Goal: Information Seeking & Learning: Learn about a topic

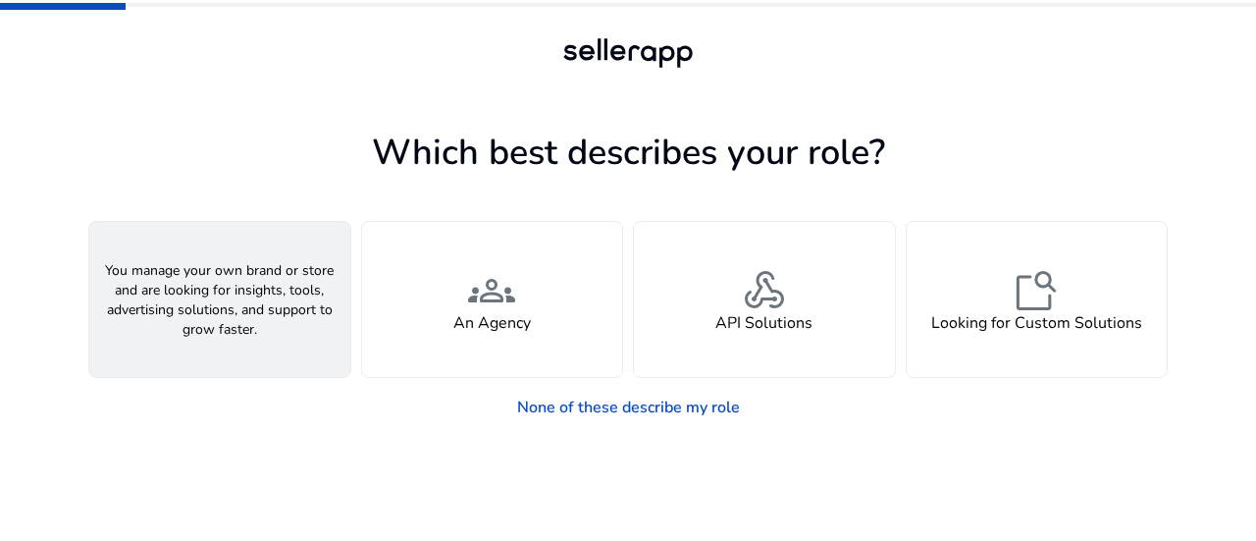
click at [244, 305] on div "person A Seller" at bounding box center [219, 299] width 261 height 155
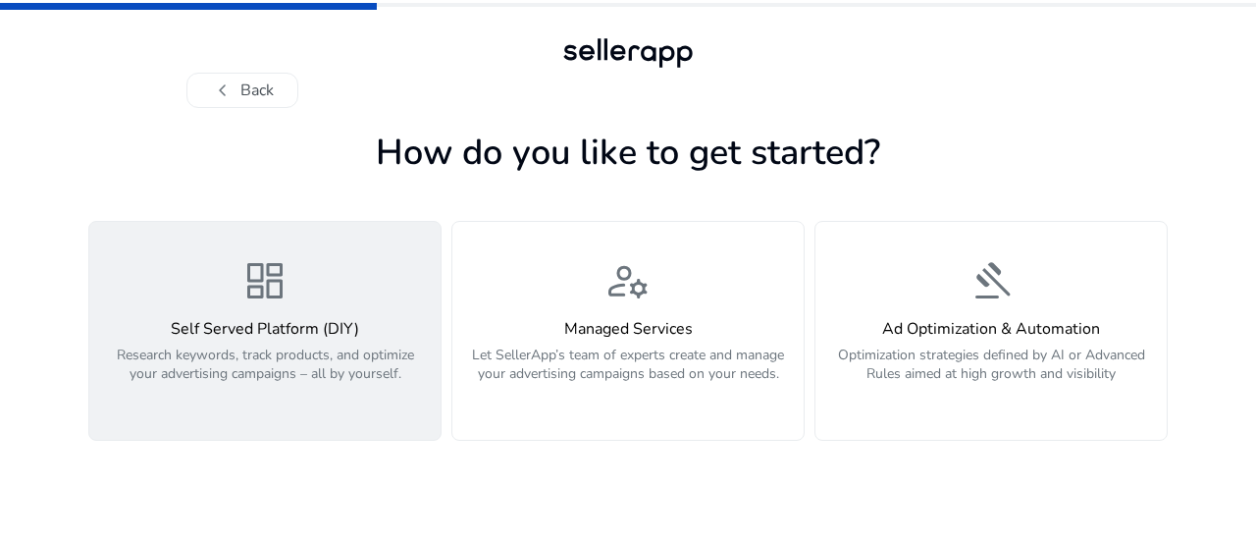
click at [326, 305] on div "dashboard Self Served Platform (DIY) Research keywords, track products, and opt…" at bounding box center [265, 330] width 328 height 147
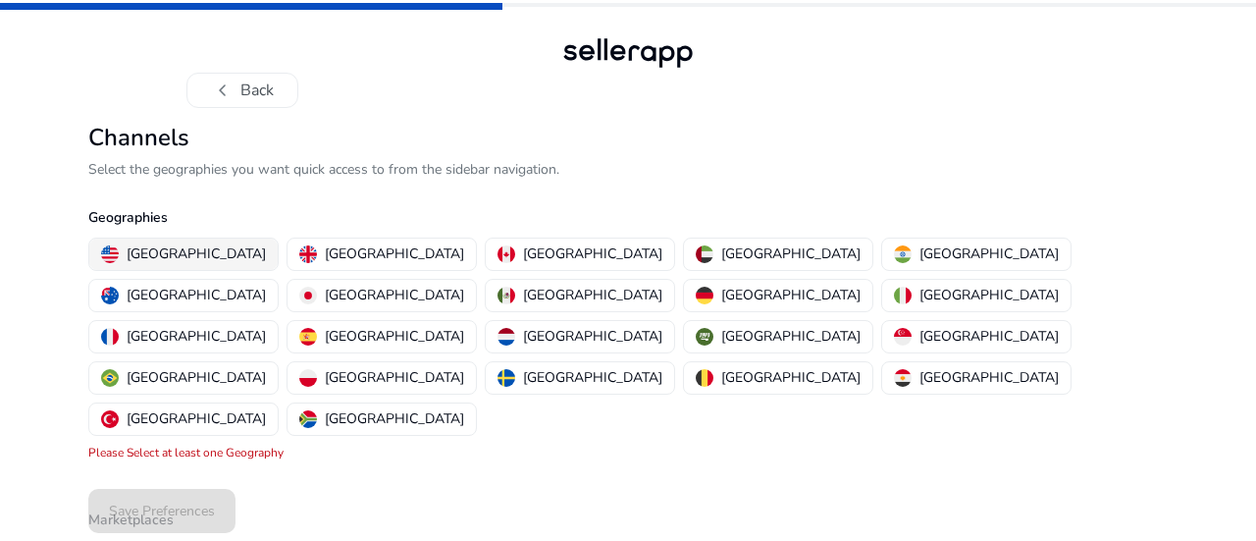
click at [189, 248] on p "[GEOGRAPHIC_DATA]" at bounding box center [196, 253] width 139 height 21
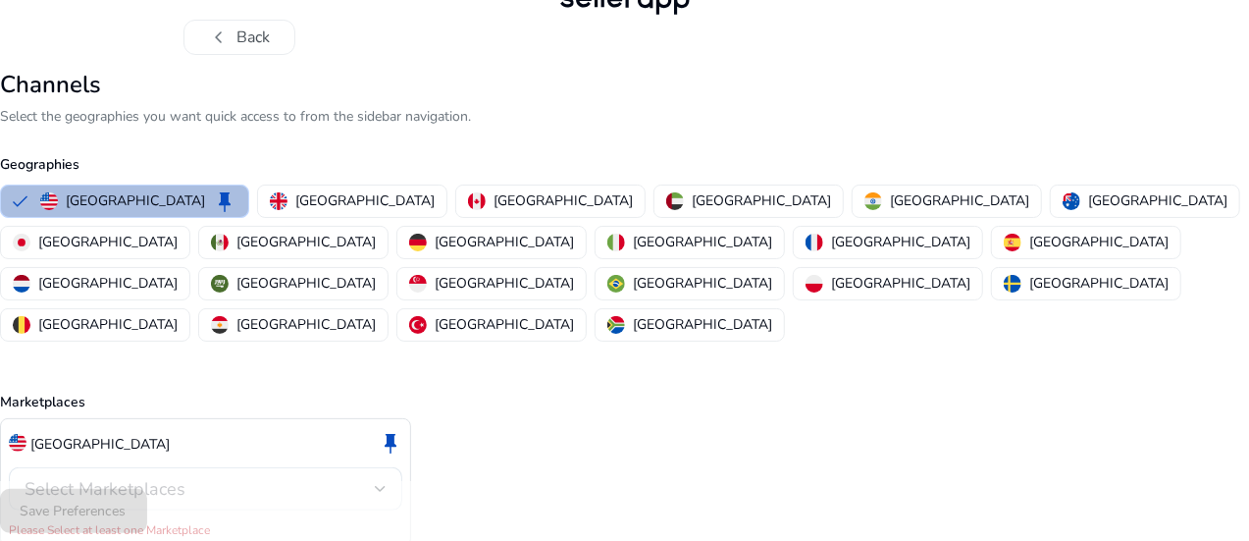
scroll to position [90, 0]
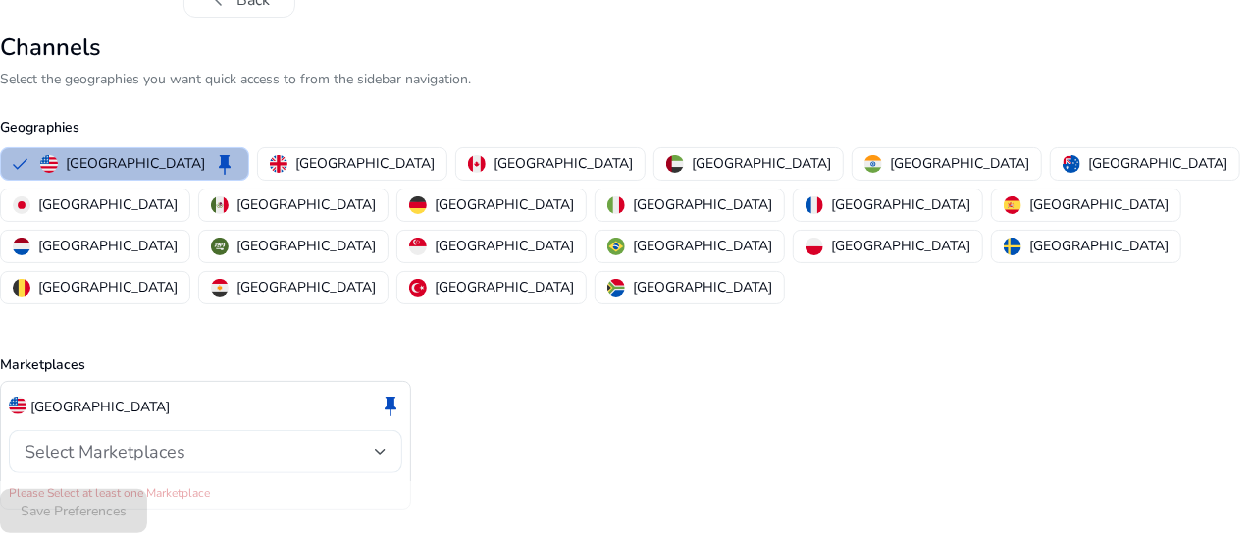
click at [185, 440] on span "Select Marketplaces" at bounding box center [105, 452] width 161 height 24
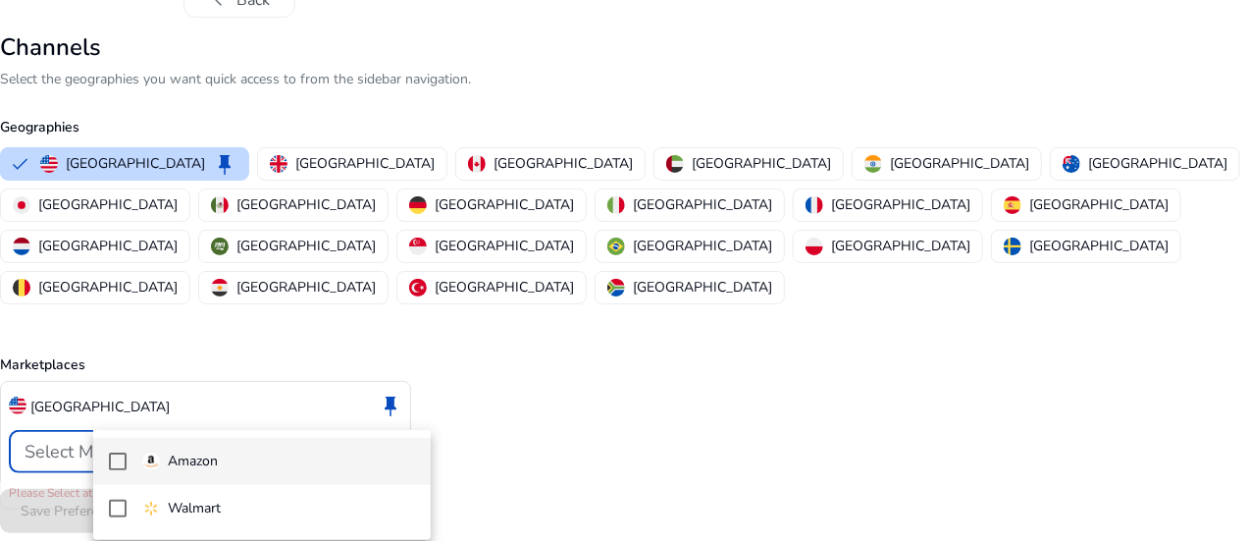
click at [243, 470] on span "Amazon" at bounding box center [278, 461] width 273 height 22
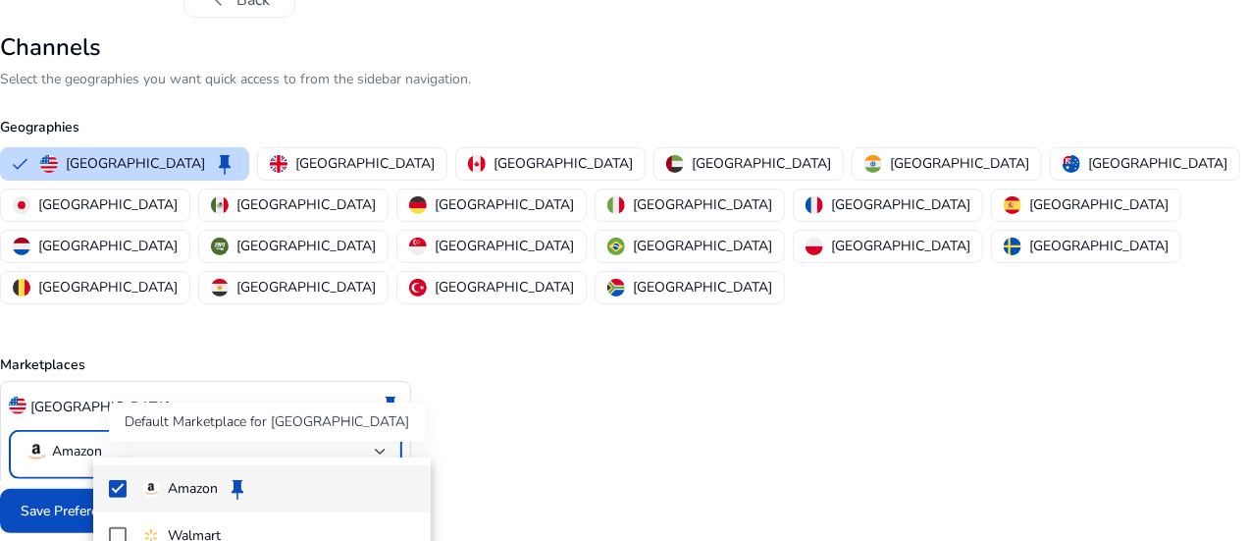
scroll to position [69, 0]
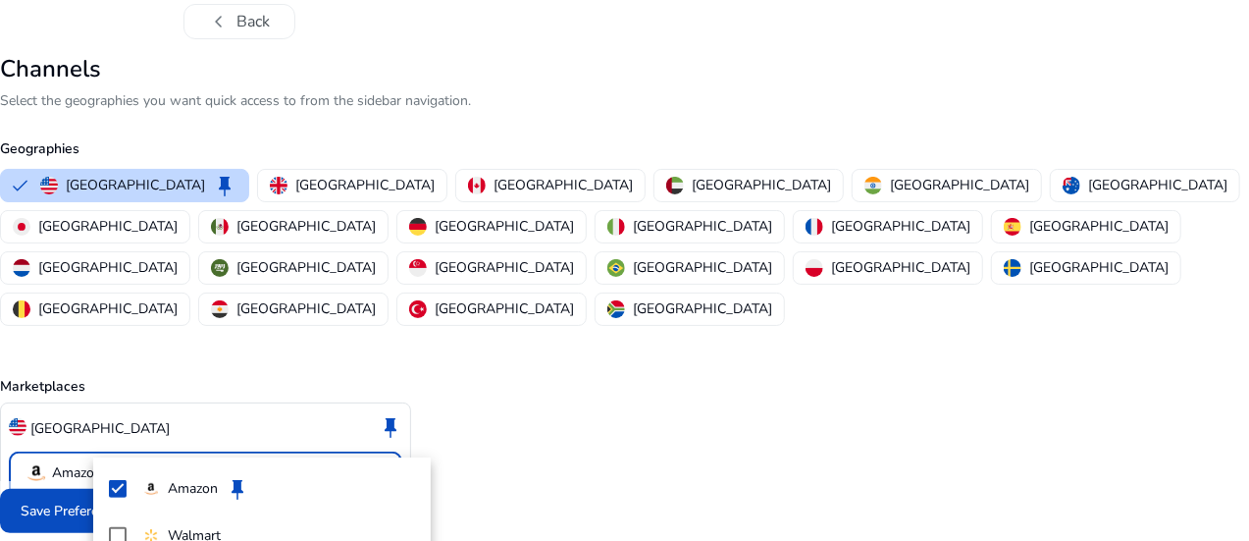
click at [562, 468] on div at bounding box center [624, 270] width 1249 height 541
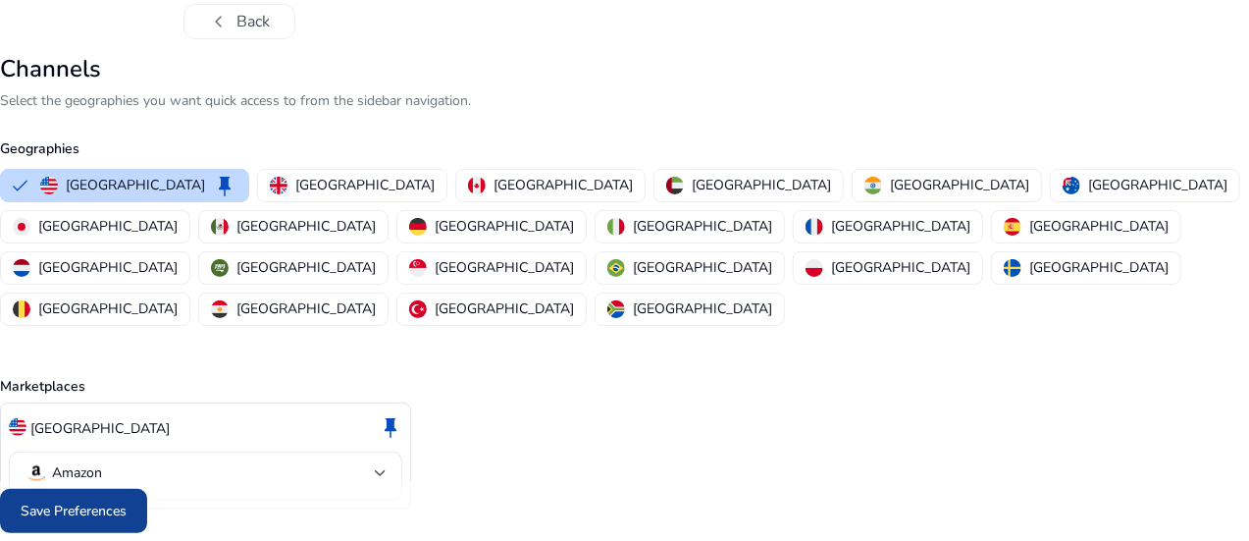
click at [127, 509] on span "Save Preferences" at bounding box center [74, 510] width 106 height 21
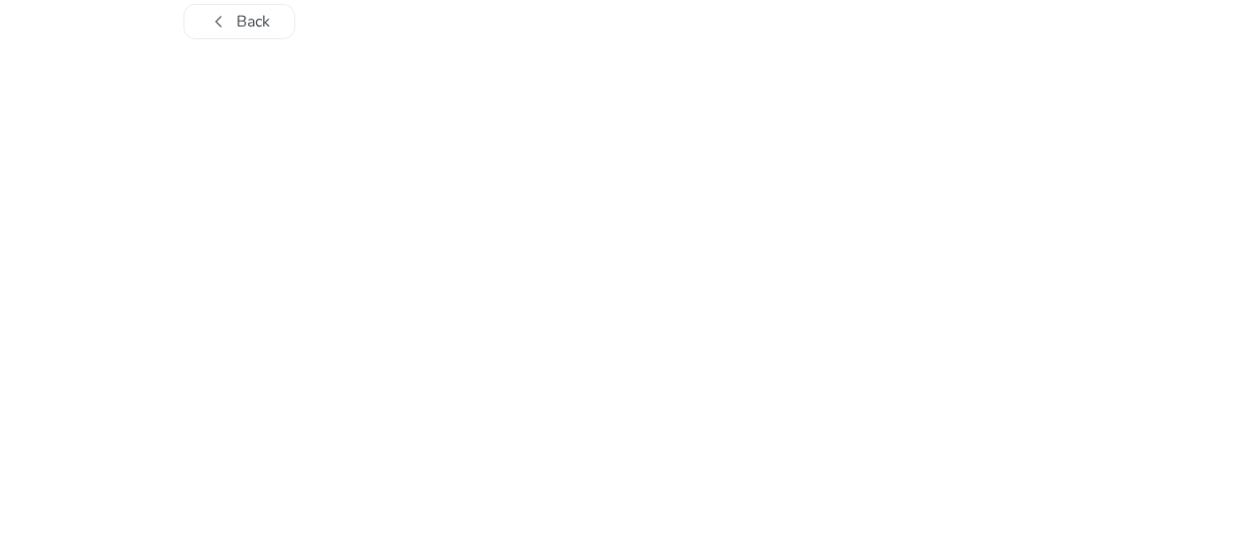
scroll to position [0, 0]
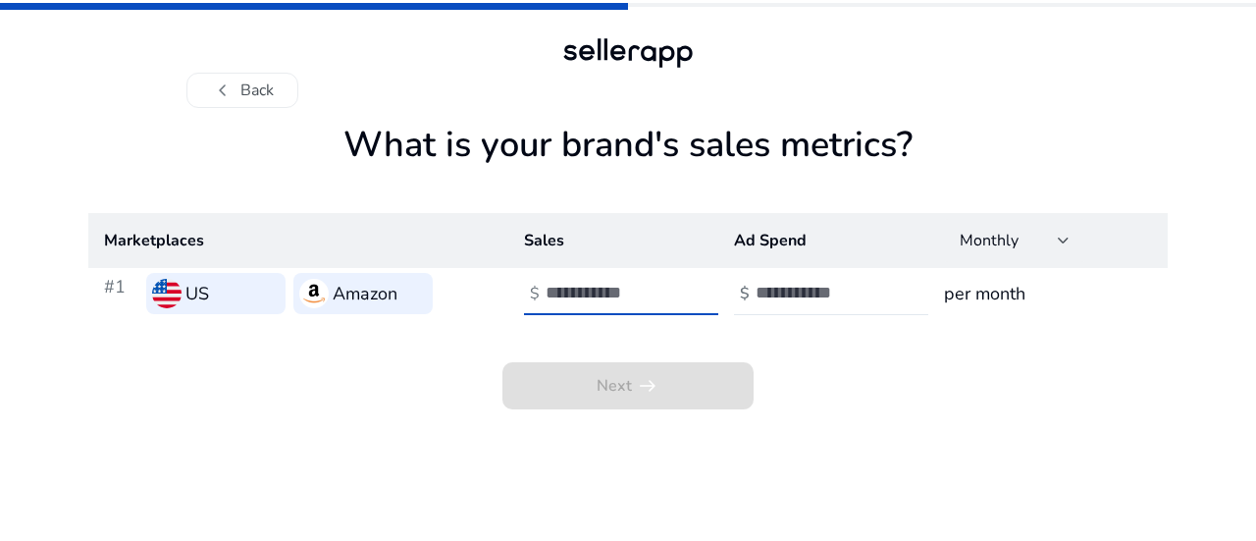
click at [575, 296] on input "number" at bounding box center [612, 293] width 132 height 22
type input "*"
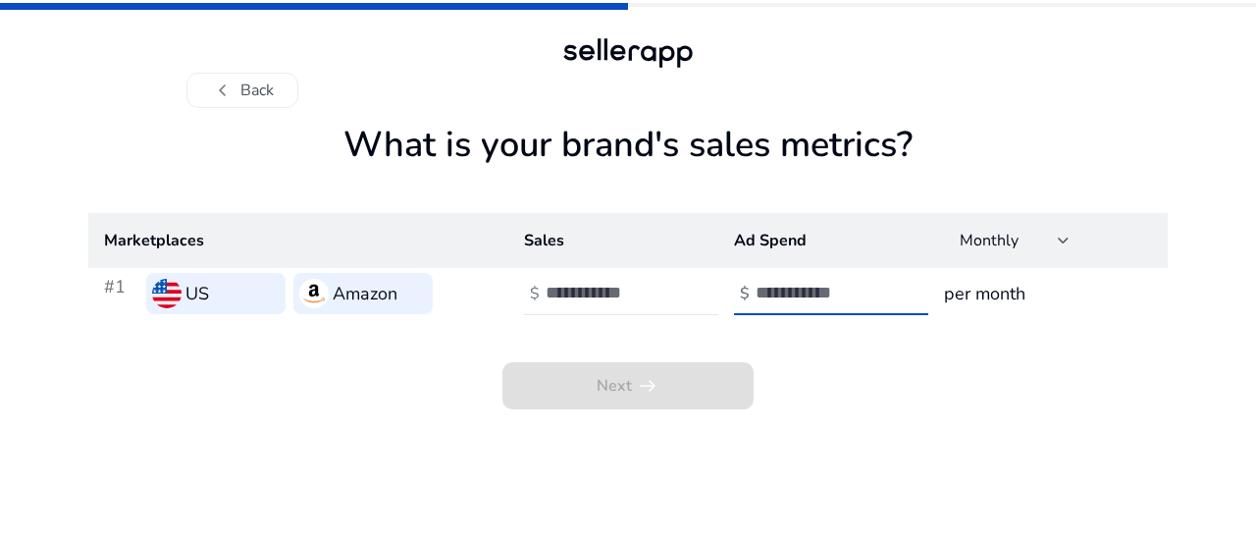
click at [828, 291] on input "number" at bounding box center [822, 293] width 132 height 22
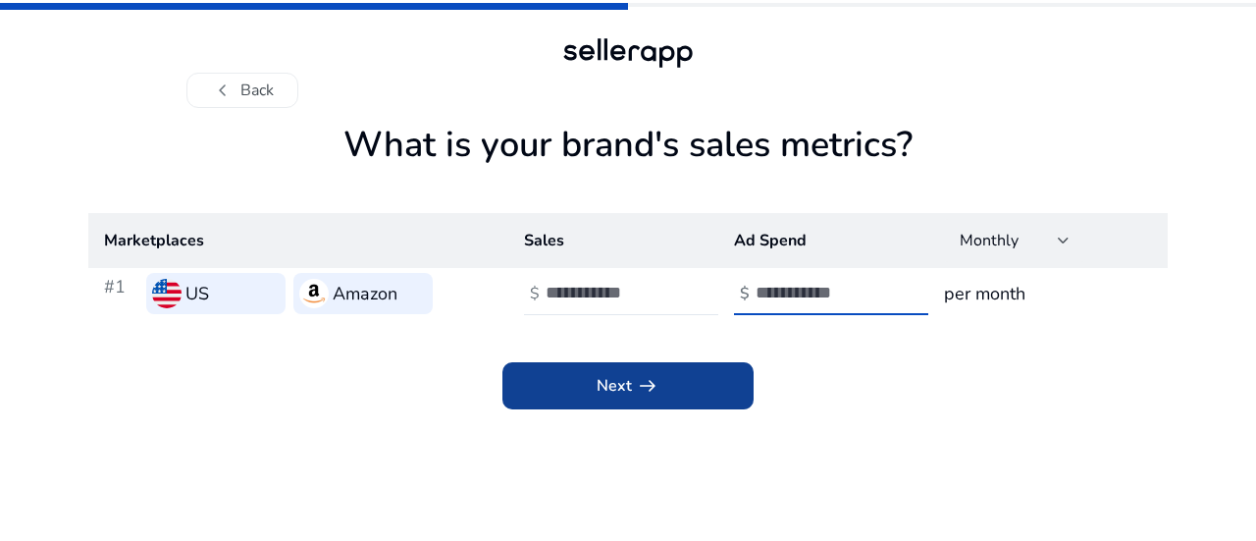
type input "*"
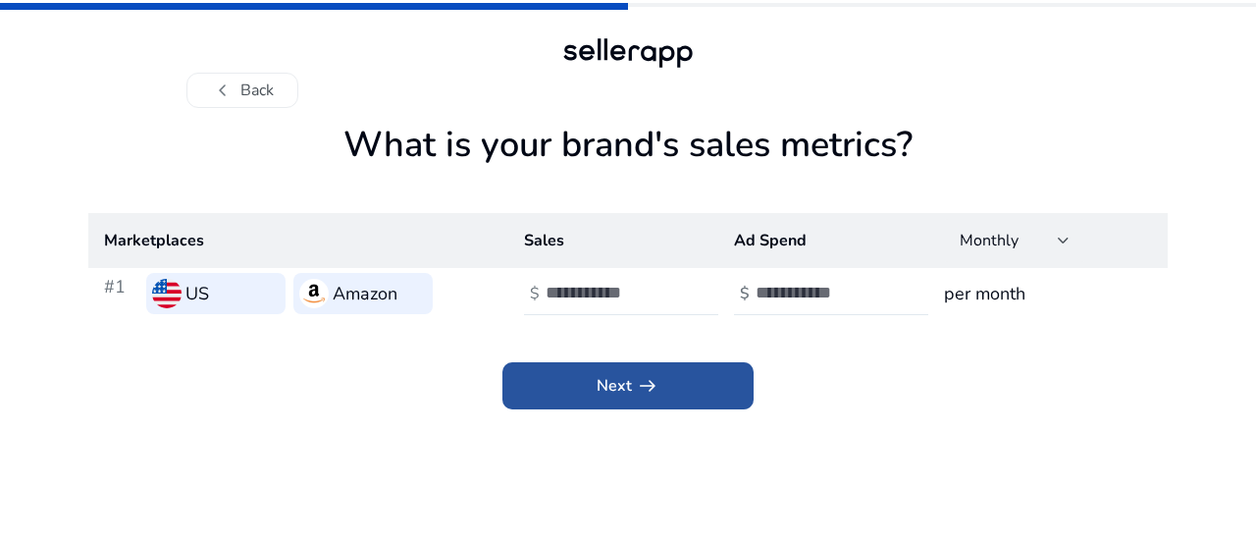
click at [710, 386] on span at bounding box center [627, 385] width 251 height 47
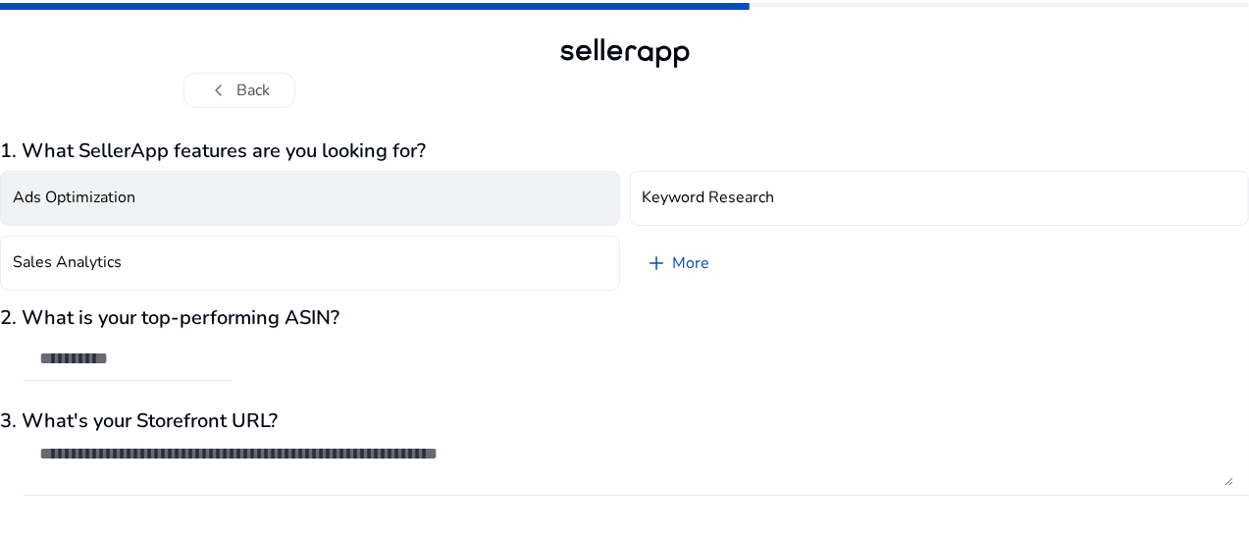
click at [269, 210] on button "Ads Optimization" at bounding box center [310, 198] width 620 height 55
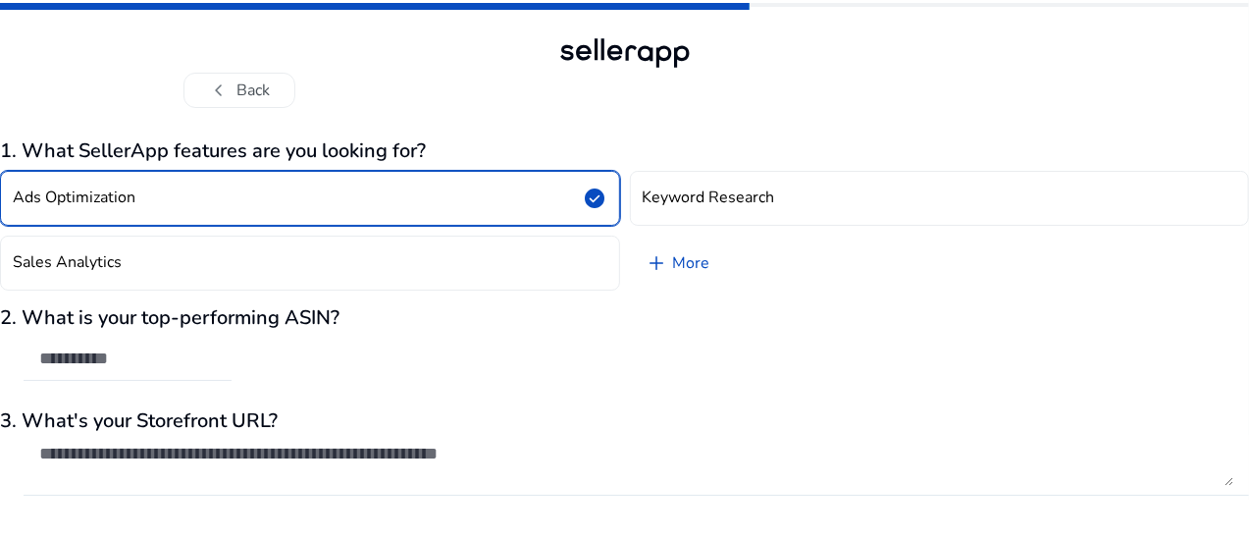
click at [269, 210] on button "Ads Optimization check_circle" at bounding box center [310, 198] width 620 height 55
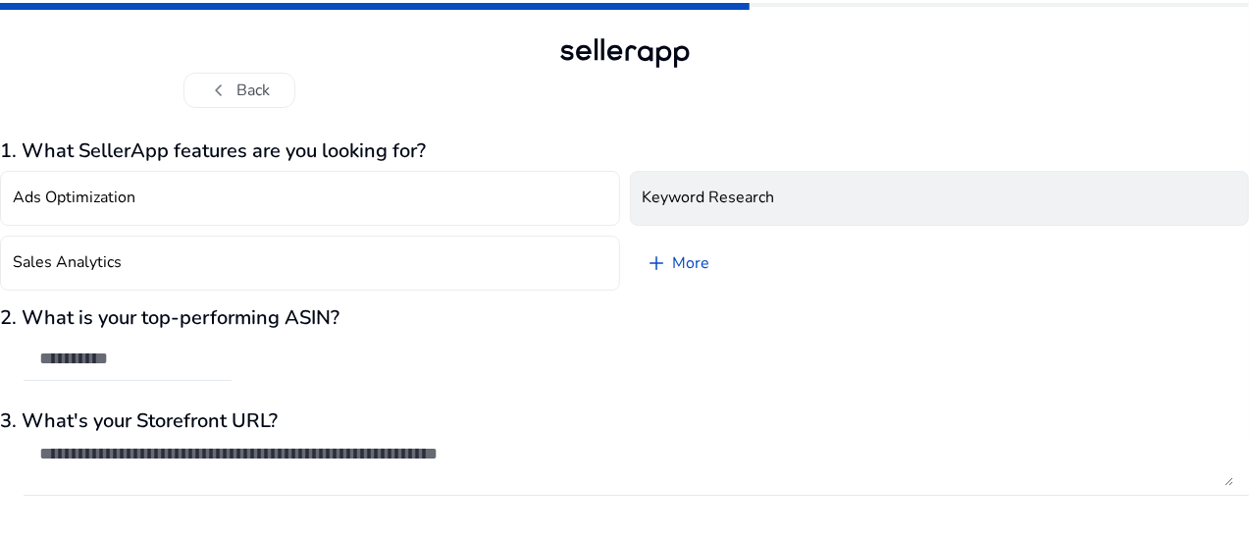
click at [736, 188] on h4 "Keyword Research" at bounding box center [709, 197] width 132 height 19
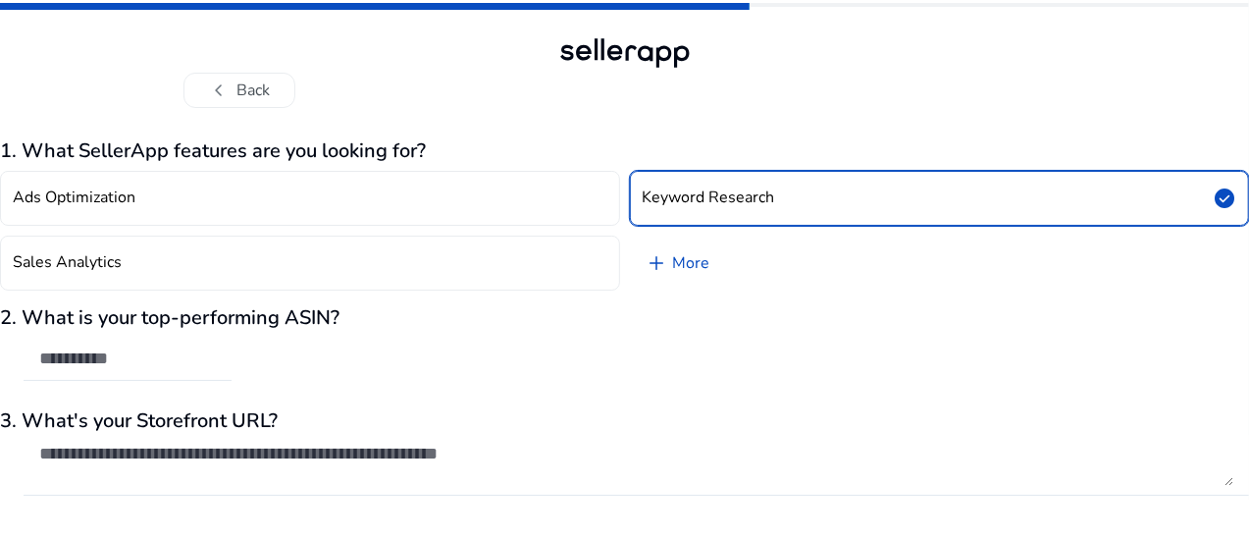
click at [520, 372] on div "2. What is your top-performing ASIN?" at bounding box center [624, 353] width 1249 height 95
click at [169, 358] on input "text" at bounding box center [127, 358] width 177 height 22
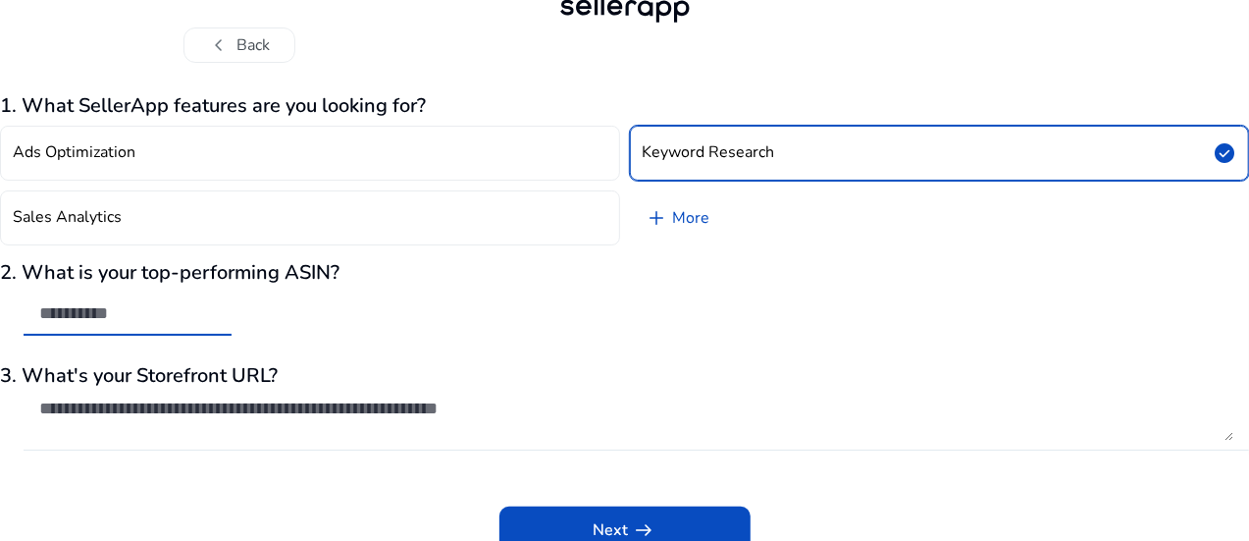
scroll to position [58, 0]
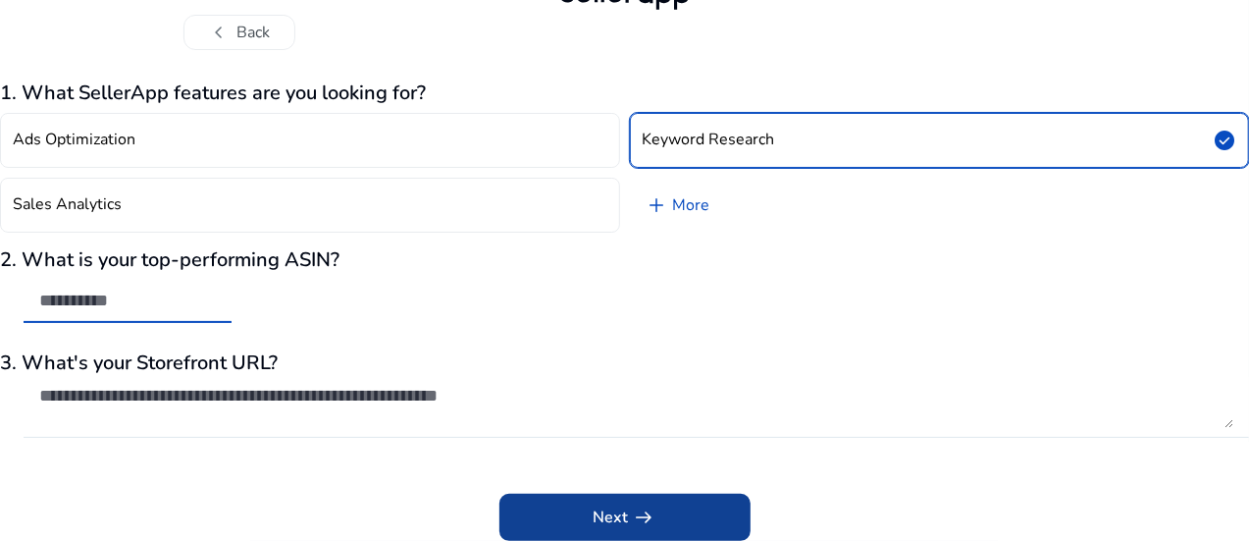
click at [636, 527] on span "arrow_right_alt" at bounding box center [645, 517] width 24 height 24
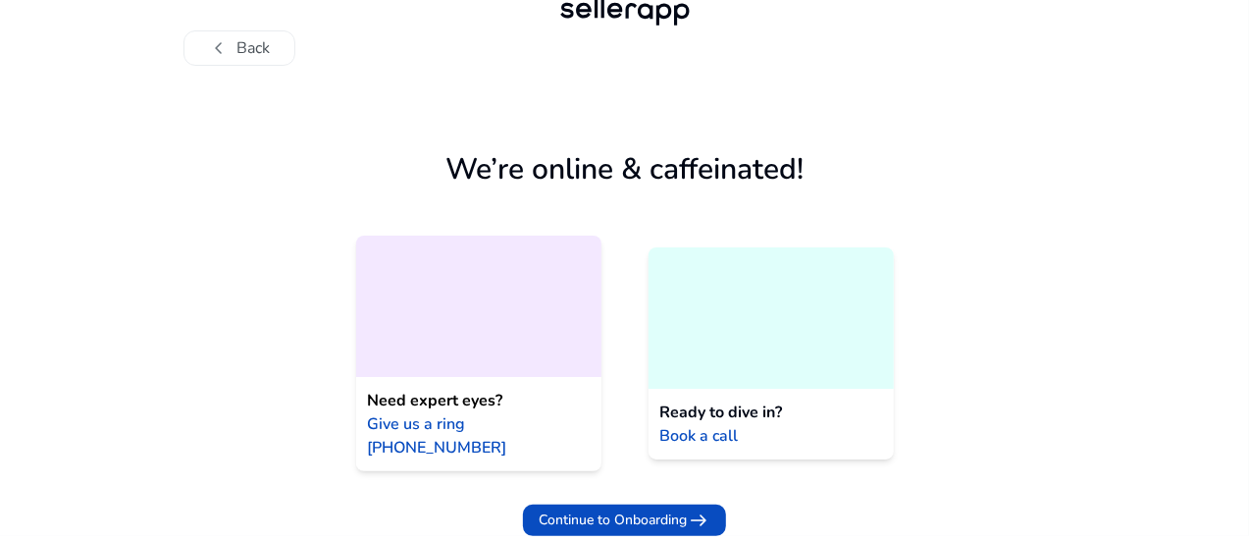
scroll to position [21, 0]
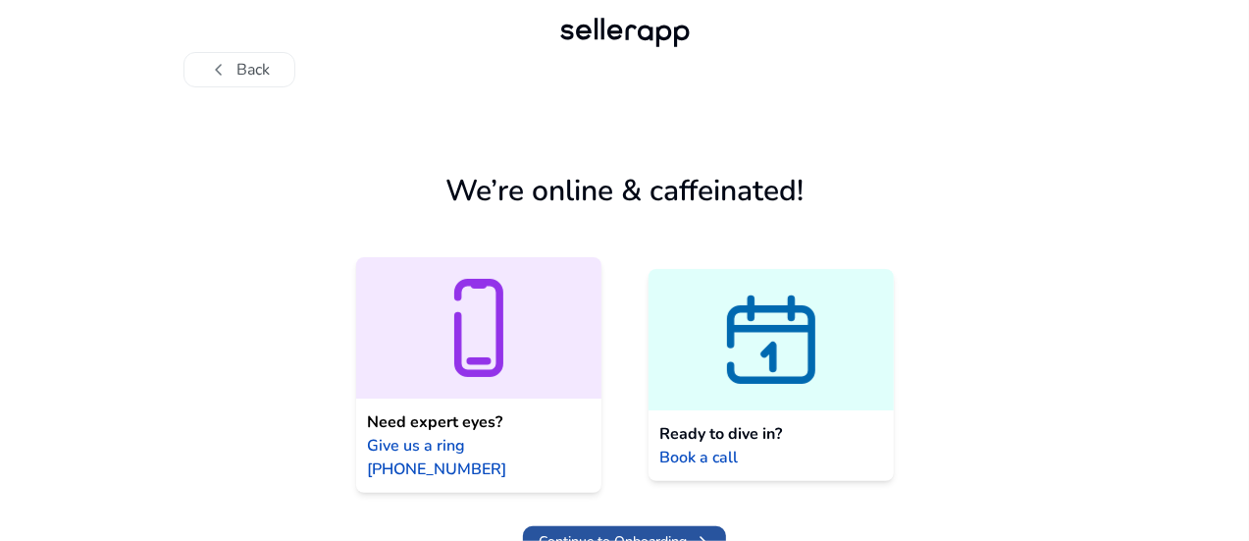
click at [613, 531] on span "Continue to Onboarding" at bounding box center [613, 541] width 148 height 21
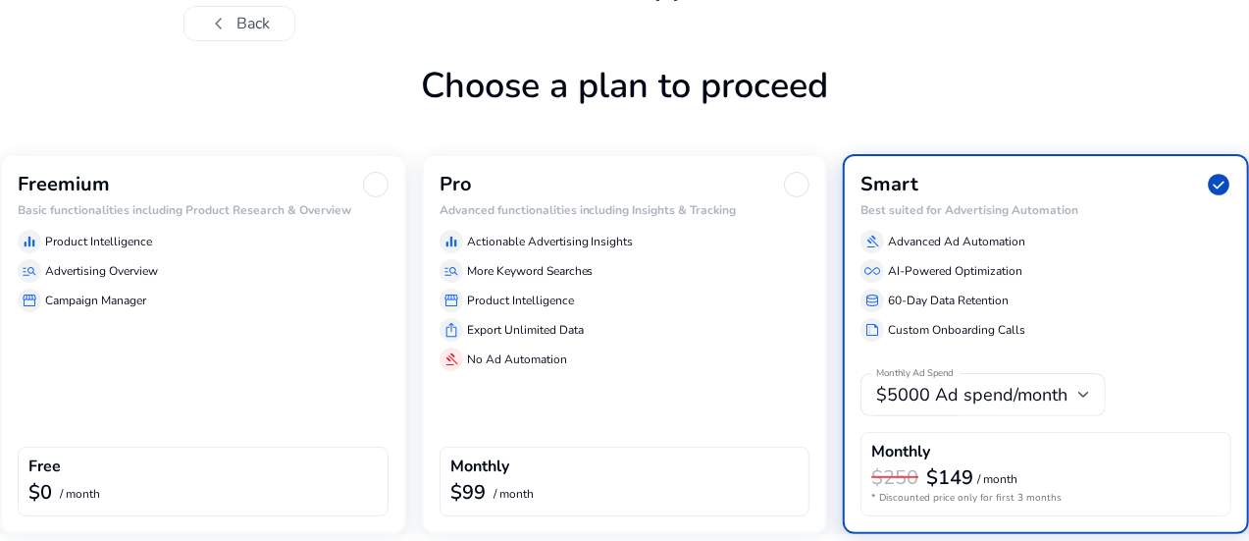
scroll to position [68, 0]
click at [351, 431] on div "Freemium Basic functionalities including Product Research & Overview equalizer …" at bounding box center [203, 343] width 406 height 380
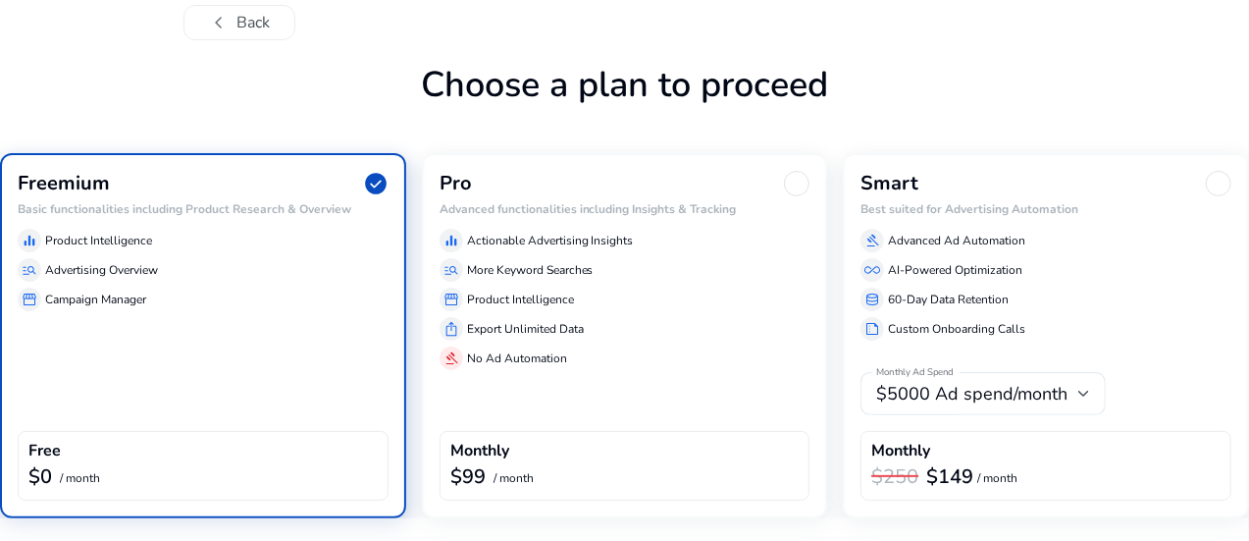
scroll to position [130, 0]
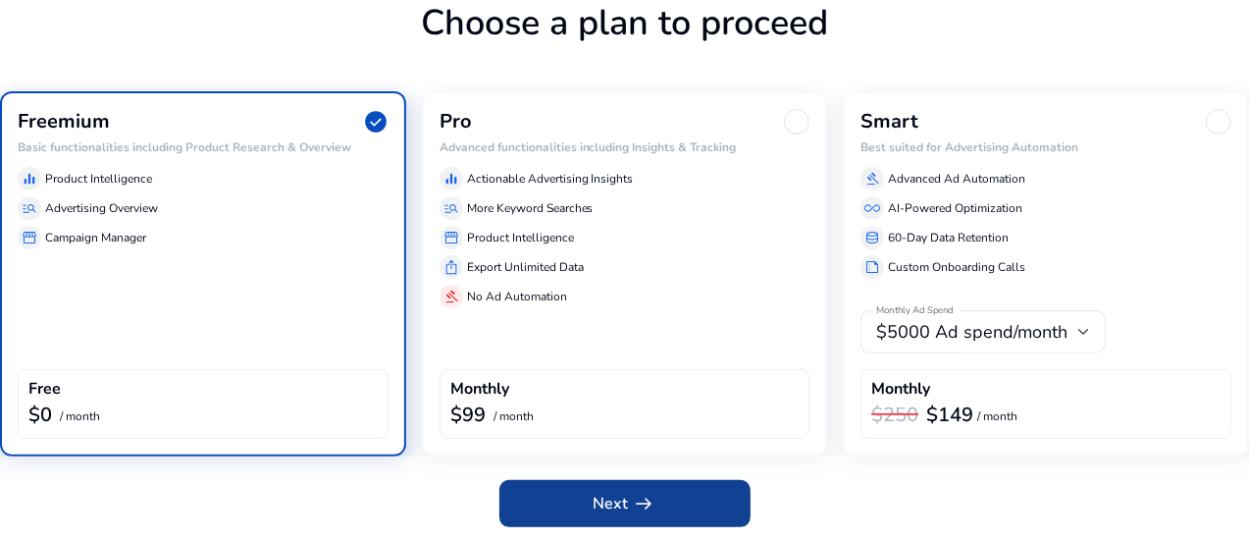
click at [564, 501] on span at bounding box center [624, 503] width 251 height 47
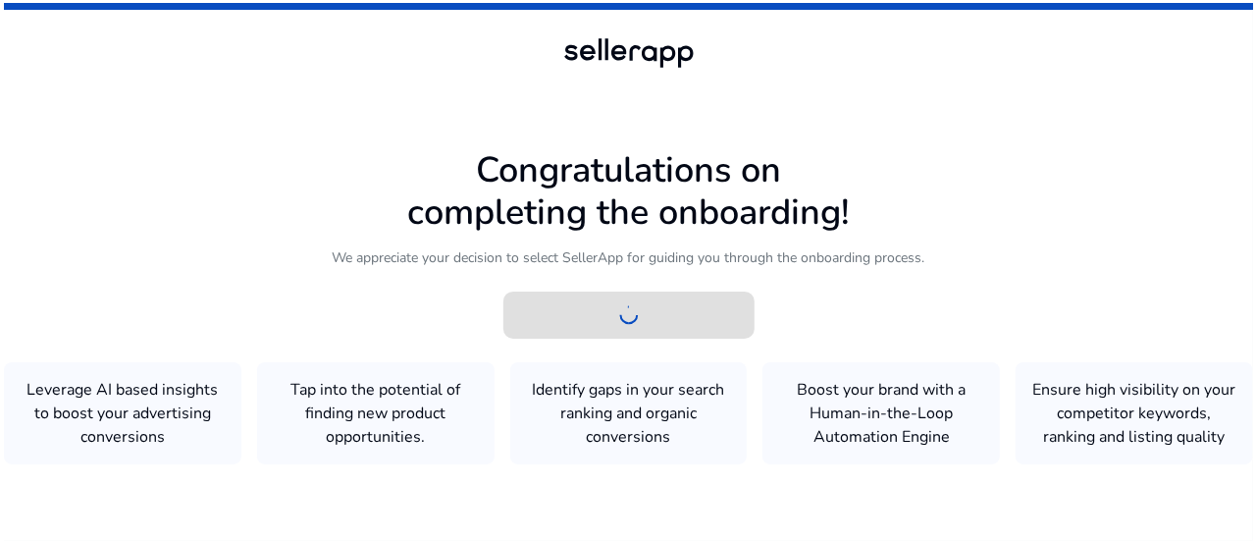
scroll to position [0, 0]
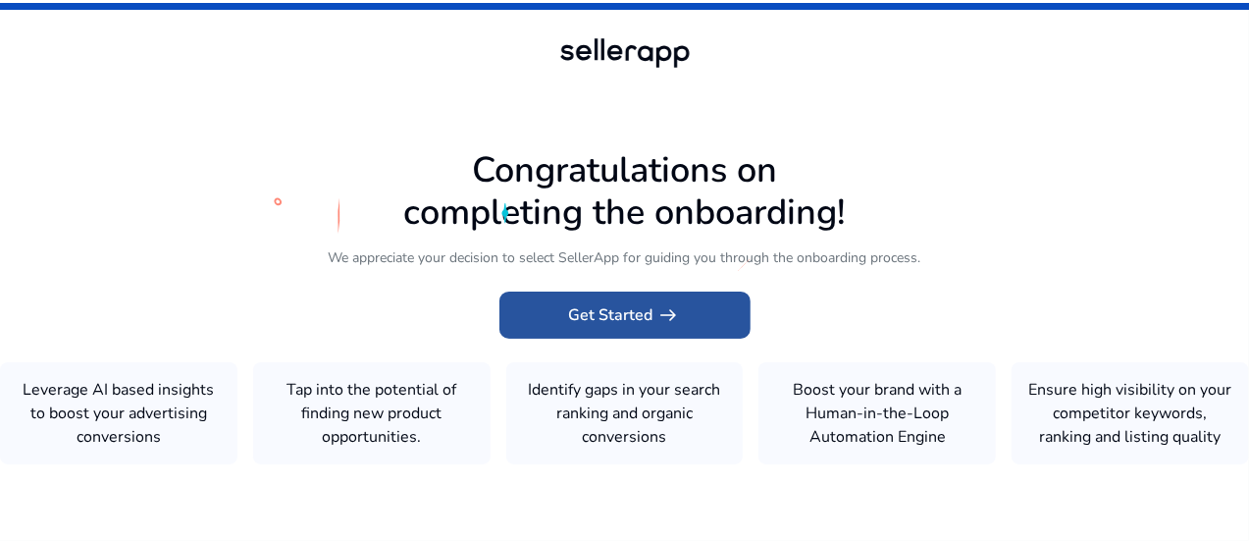
click at [589, 307] on span "Get Started arrow_right_alt" at bounding box center [625, 315] width 112 height 24
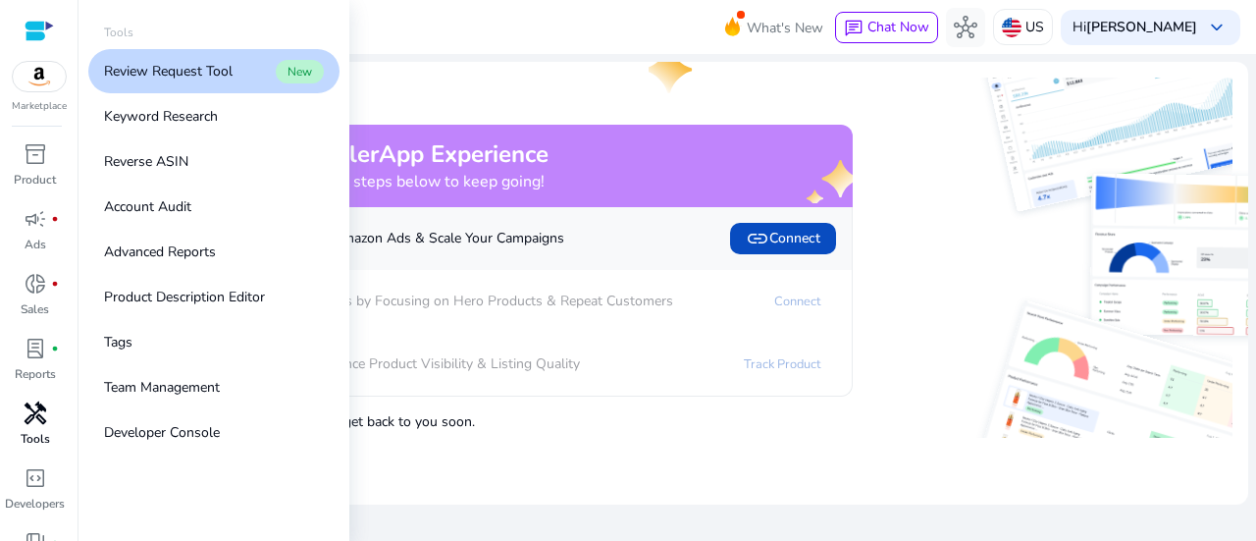
click at [18, 433] on link "handyman Tools" at bounding box center [35, 429] width 70 height 65
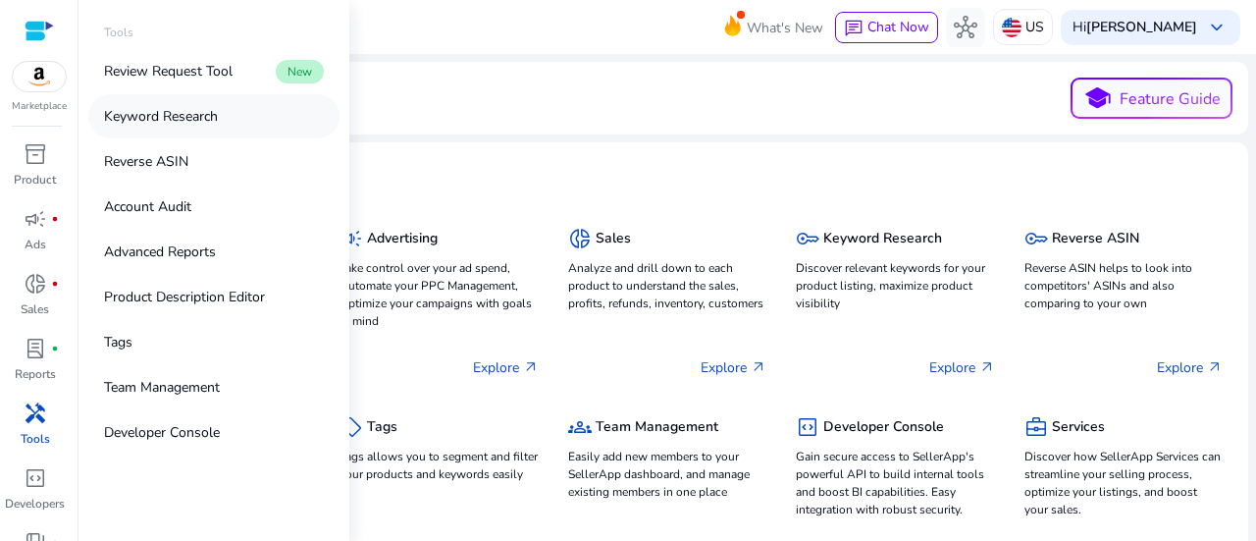
click at [143, 121] on p "Keyword Research" at bounding box center [161, 116] width 114 height 21
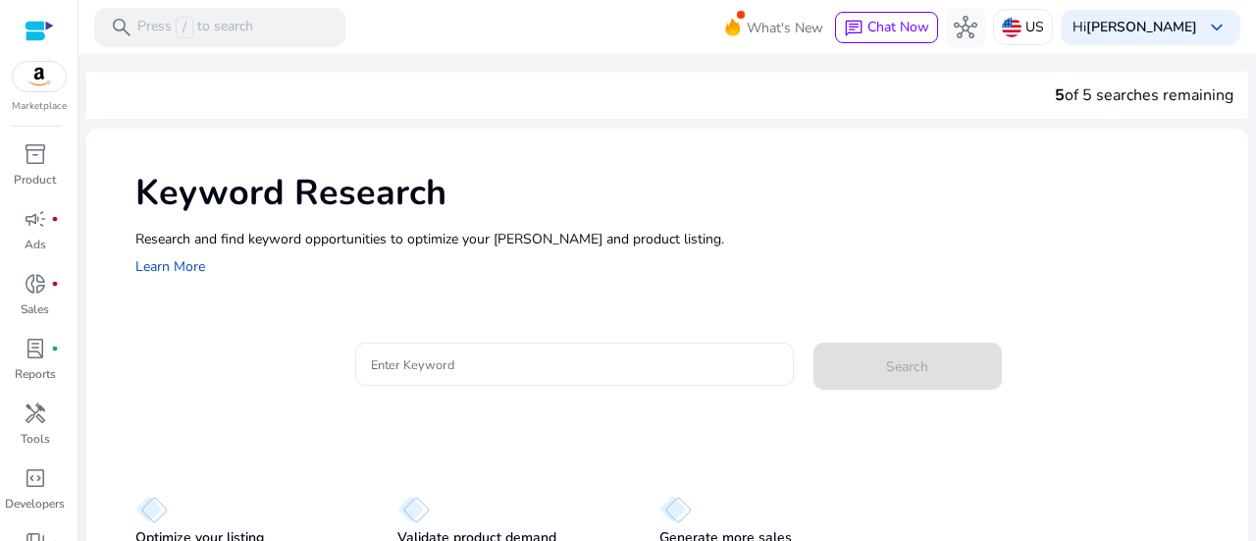
click at [450, 368] on input "Enter Keyword" at bounding box center [574, 364] width 407 height 22
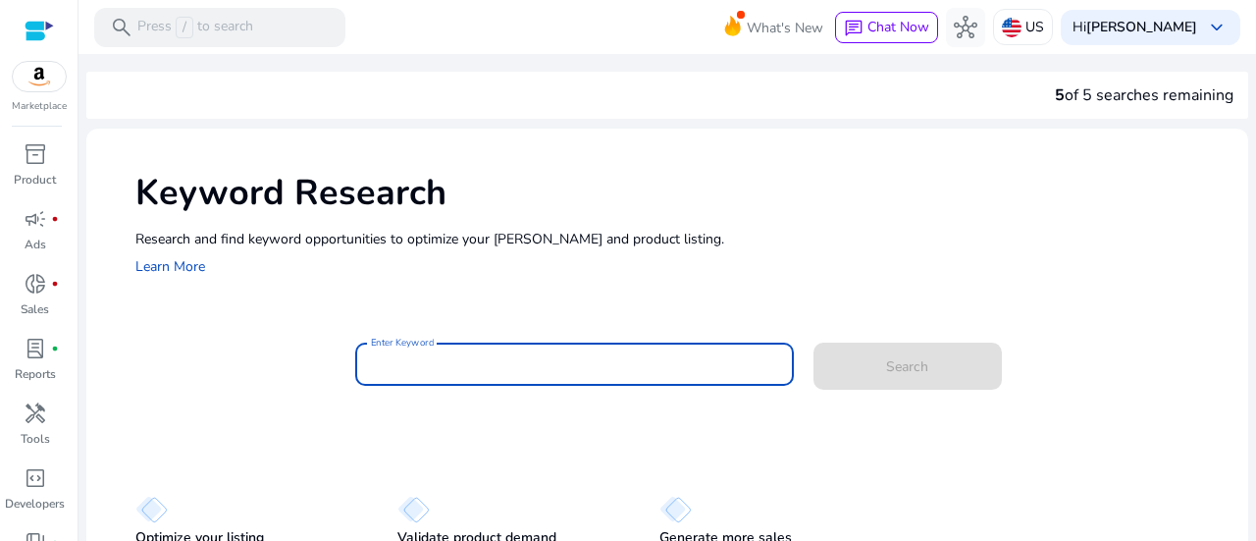
paste input "**********"
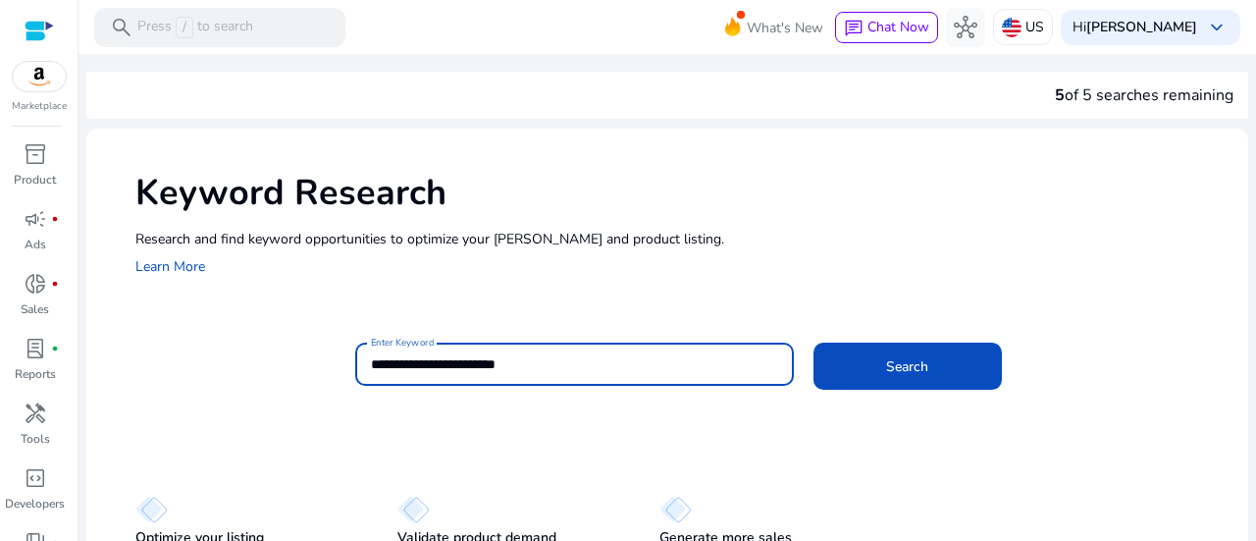
type input "**********"
click at [813, 342] on button "Search" at bounding box center [907, 365] width 188 height 47
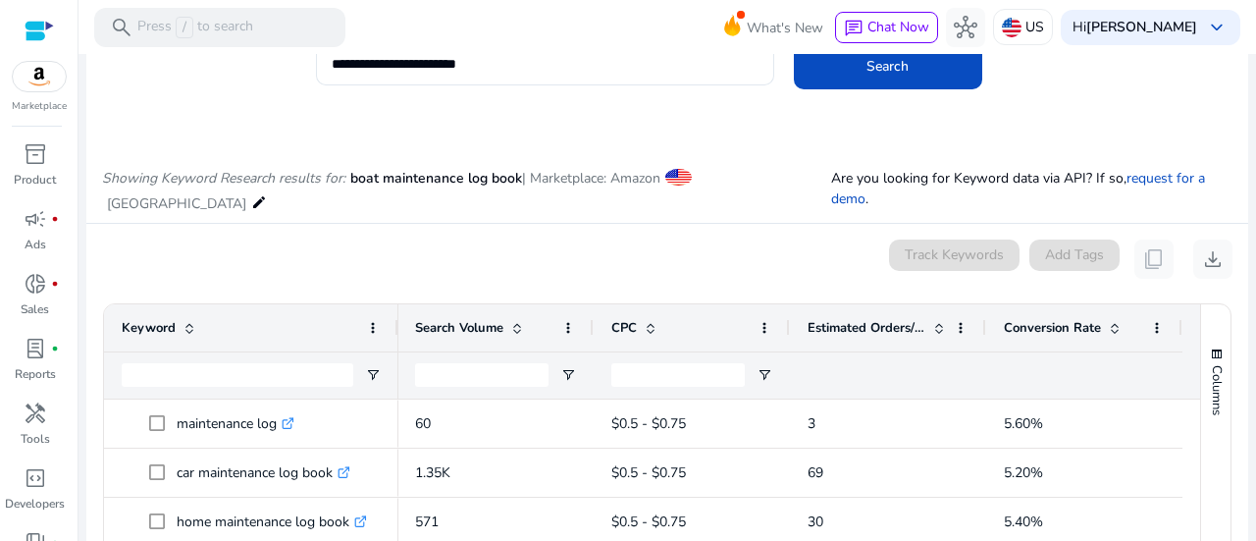
click at [267, 190] on mat-icon "edit" at bounding box center [259, 202] width 16 height 24
click at [246, 194] on span "[GEOGRAPHIC_DATA]" at bounding box center [176, 203] width 139 height 19
click at [638, 187] on span "| Marketplace: Amazon" at bounding box center [591, 178] width 138 height 19
click at [267, 190] on mat-icon "edit" at bounding box center [259, 202] width 16 height 24
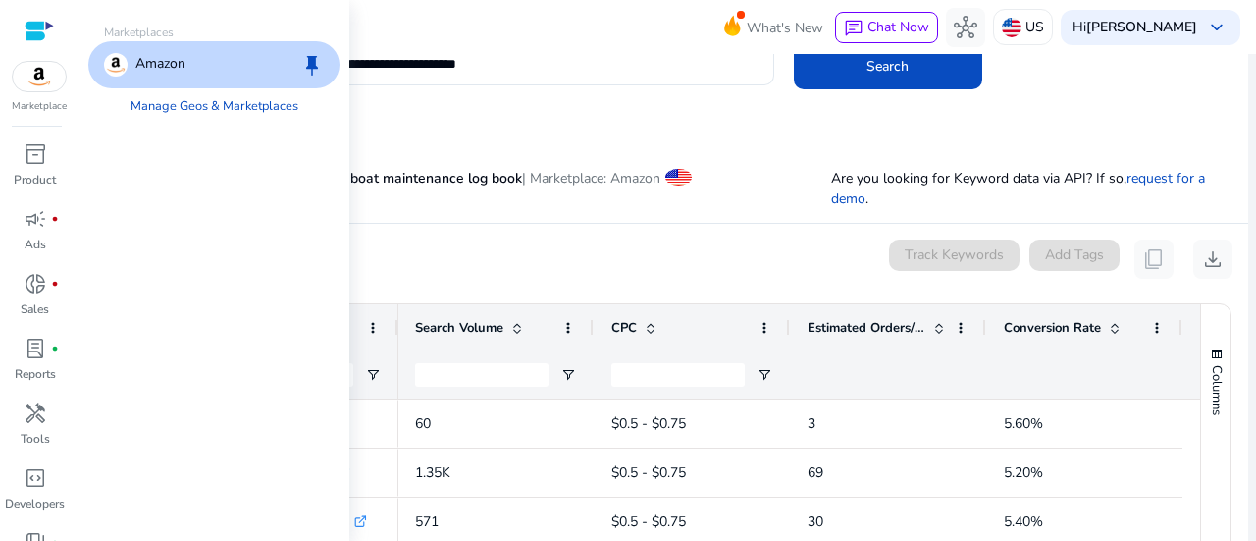
click at [175, 78] on div "Amazon keep" at bounding box center [213, 64] width 251 height 47
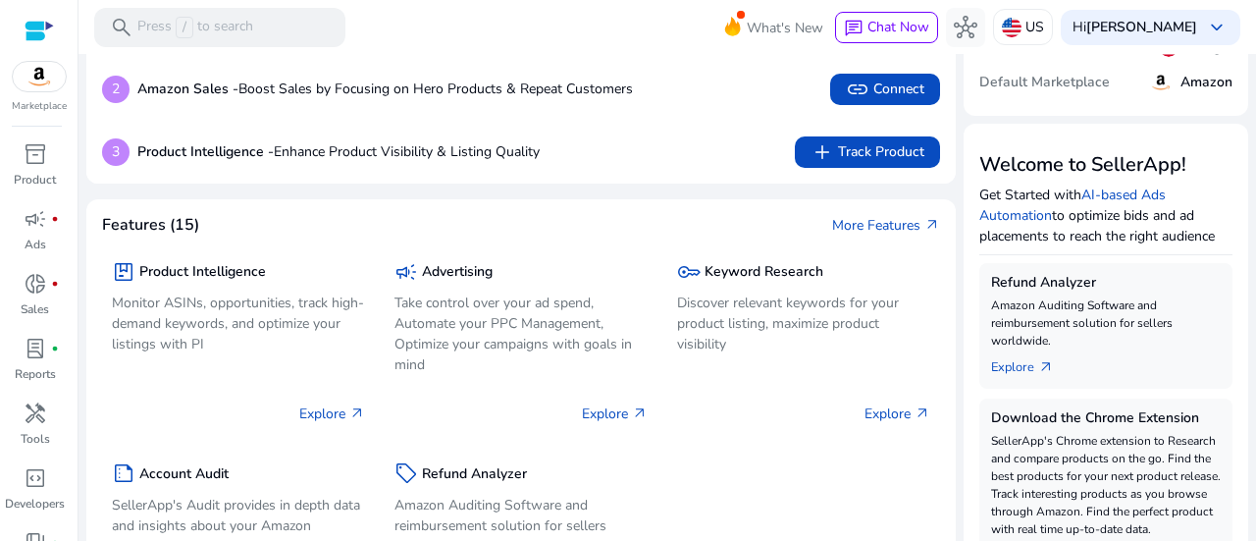
scroll to position [156, 0]
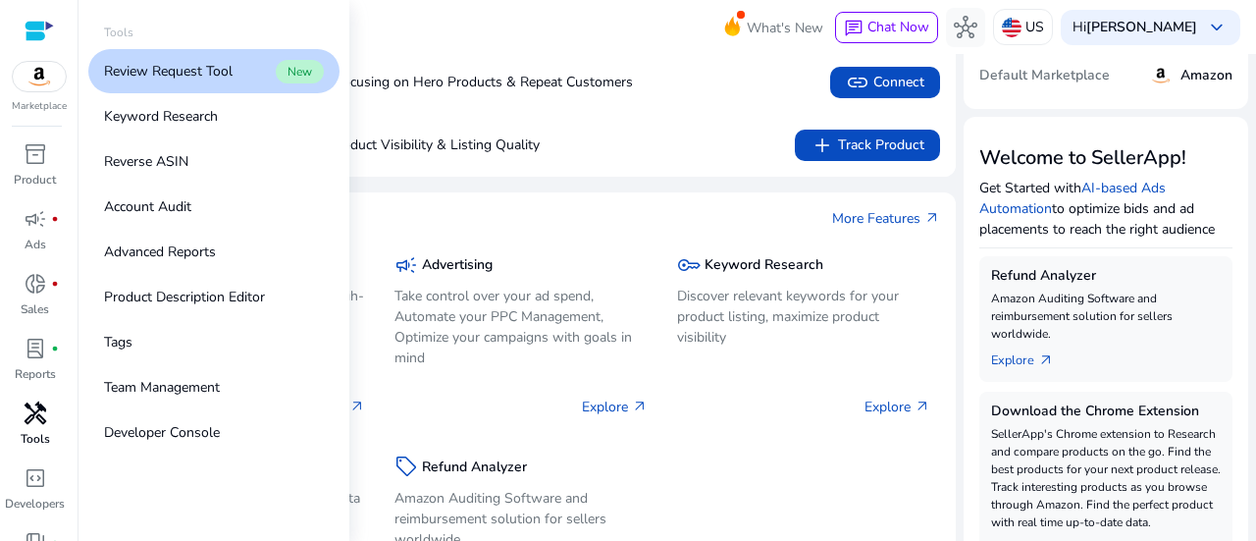
click at [37, 409] on span "handyman" at bounding box center [36, 413] width 24 height 24
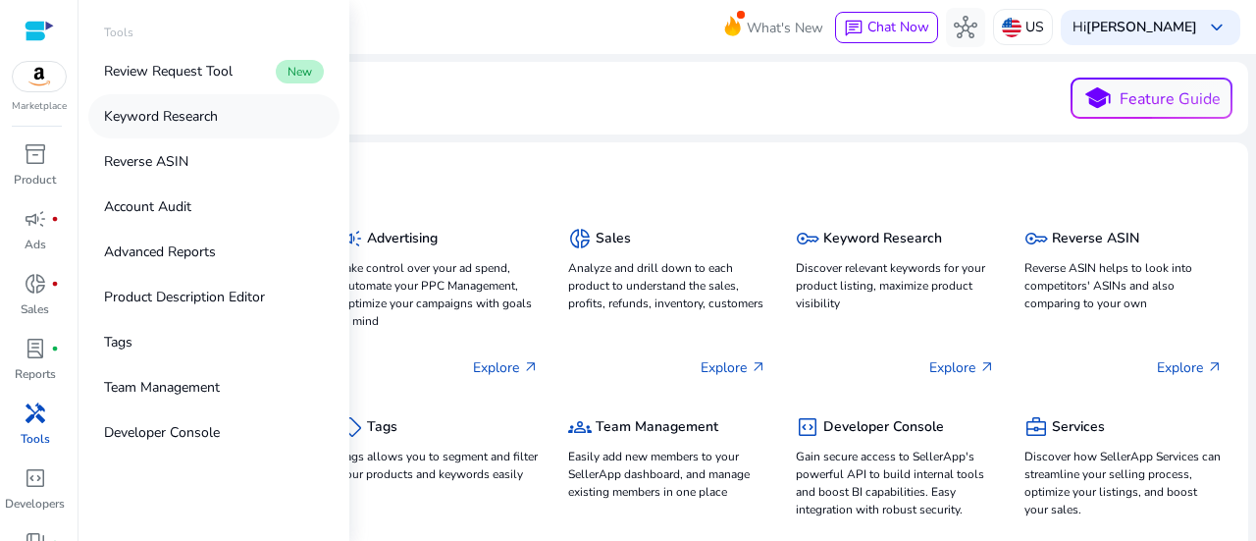
click at [184, 117] on p "Keyword Research" at bounding box center [161, 116] width 114 height 21
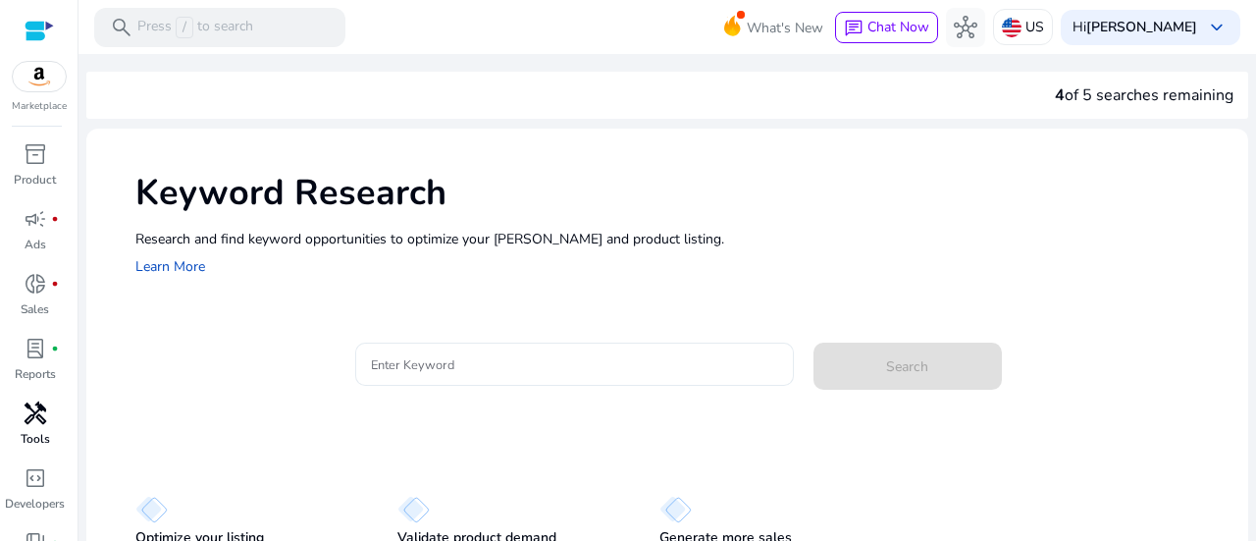
scroll to position [81, 0]
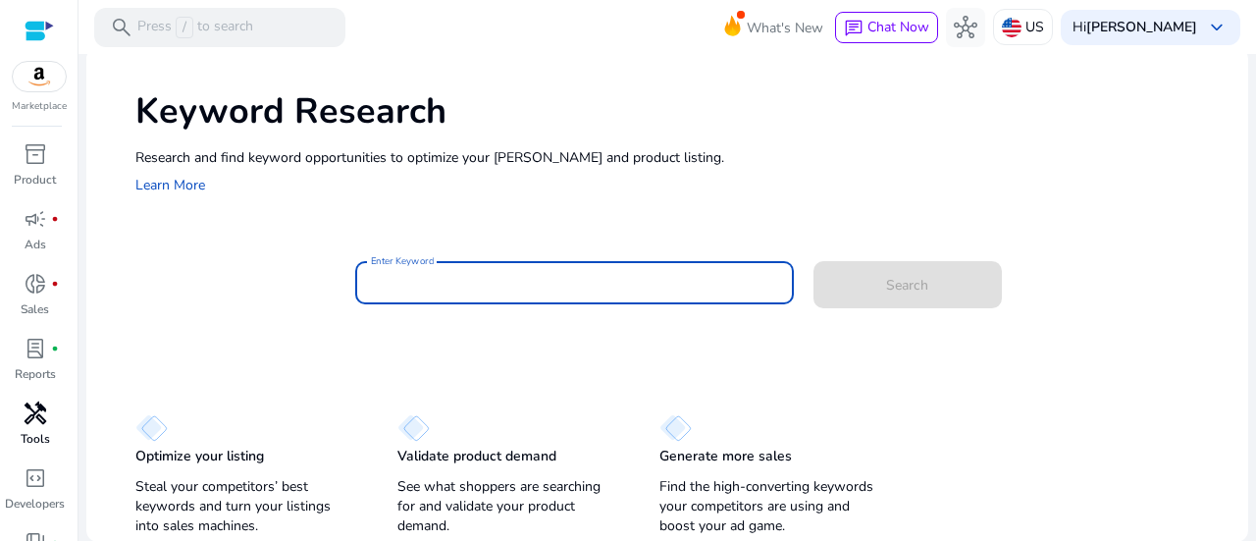
click at [479, 284] on input "Enter Keyword" at bounding box center [574, 283] width 407 height 22
paste input "**********"
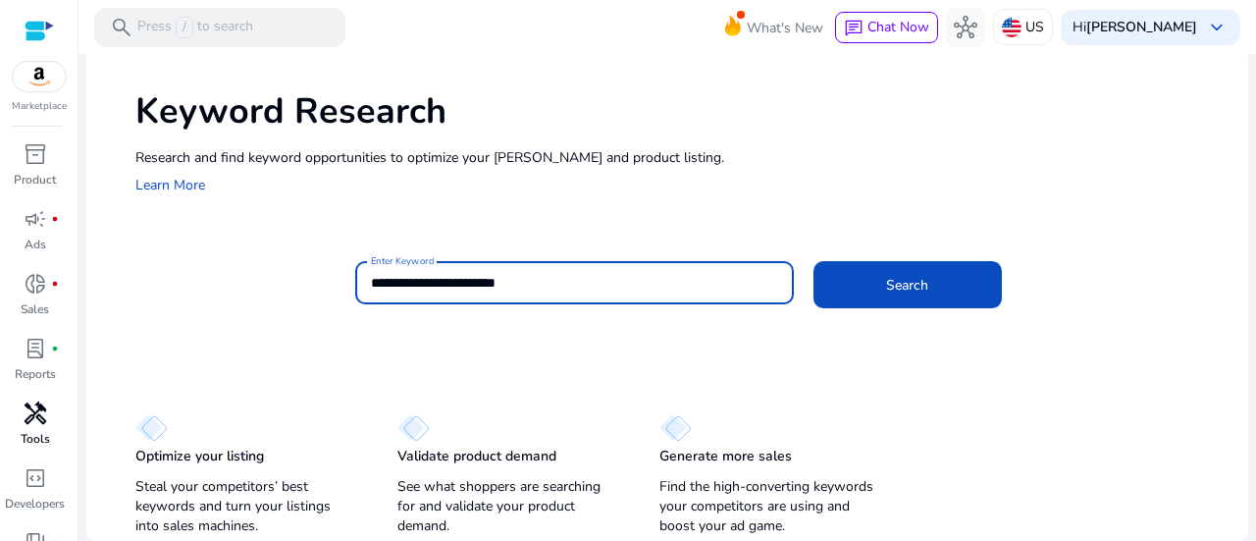
type input "**********"
click at [813, 261] on button "Search" at bounding box center [907, 284] width 188 height 47
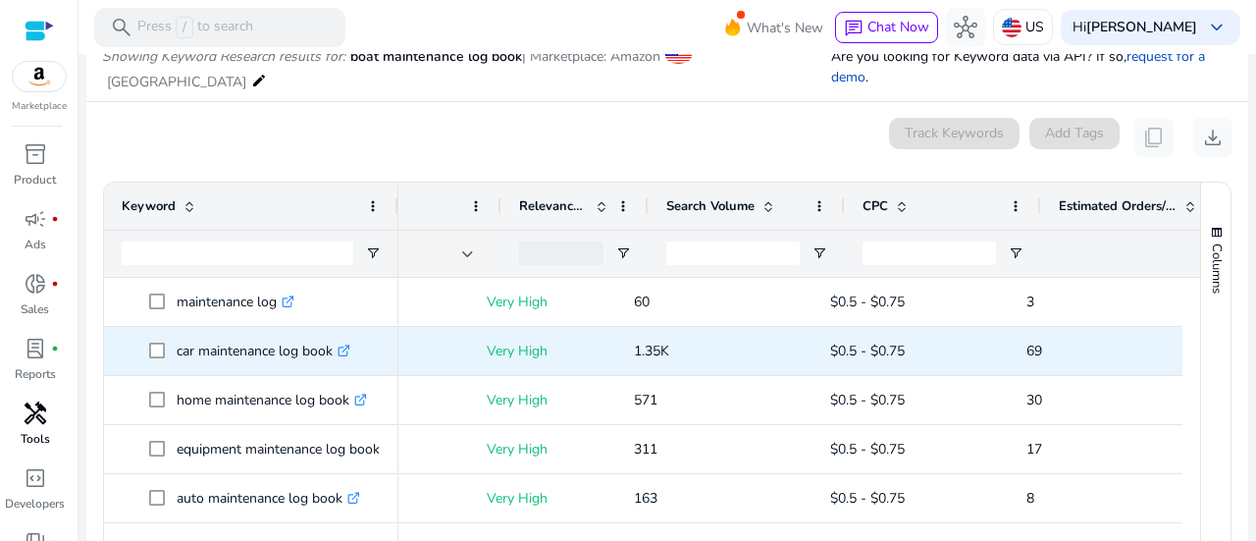
scroll to position [0, 352]
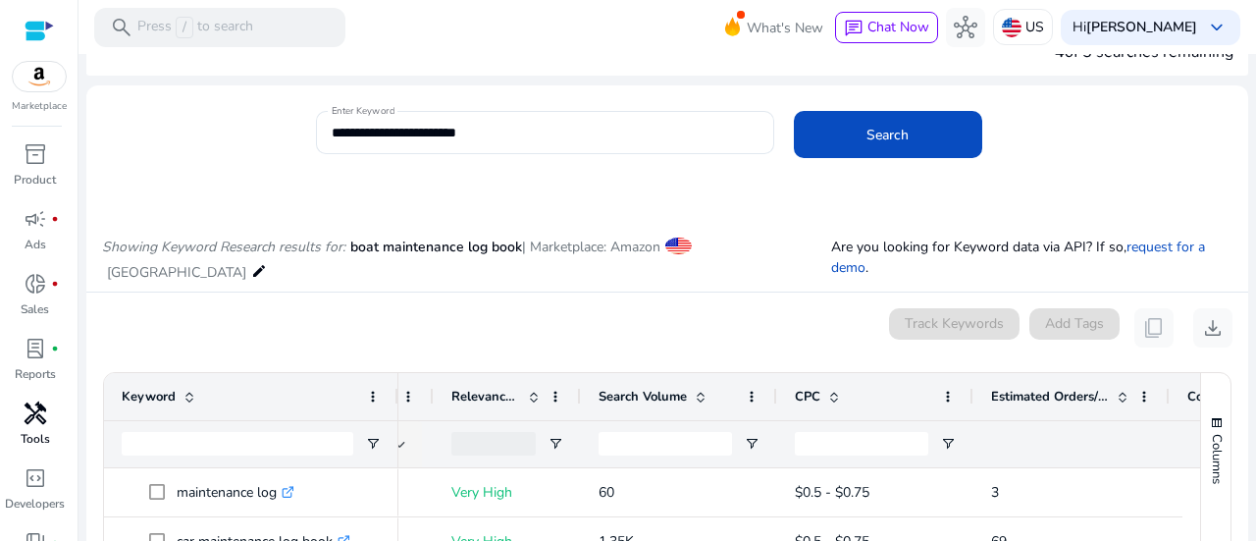
click at [846, 248] on p "Are you looking for Keyword data via API? If so, request for a demo ." at bounding box center [1031, 256] width 401 height 41
click at [253, 246] on icon "Showing Keyword Research results for:" at bounding box center [223, 246] width 243 height 19
click at [200, 432] on input "Keyword Filter Input" at bounding box center [238, 444] width 232 height 24
type input "**********"
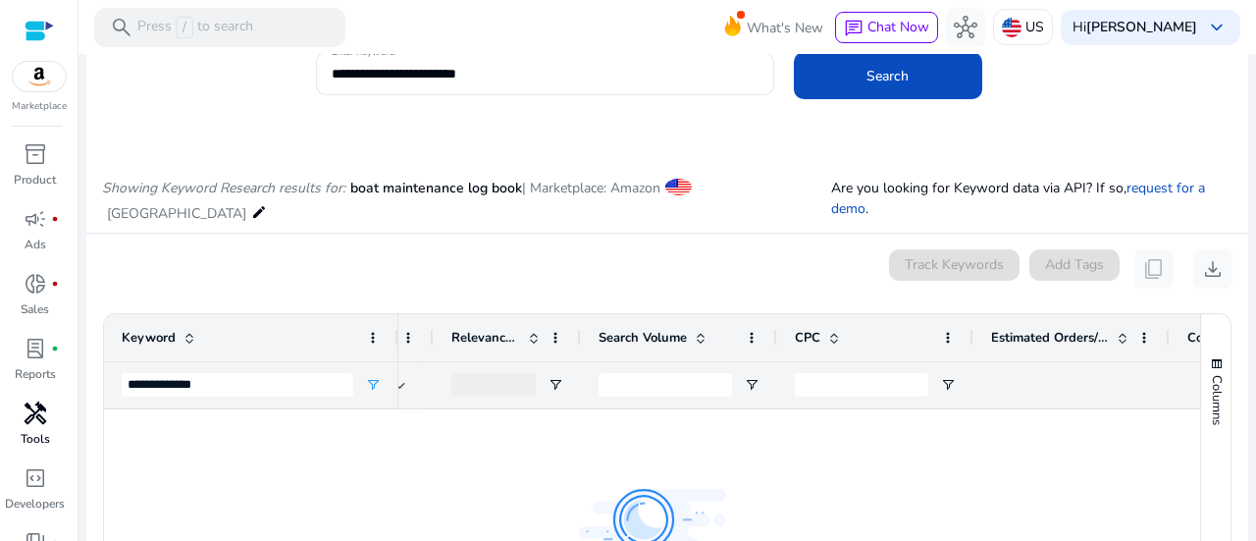
click at [39, 417] on span "handyman" at bounding box center [36, 413] width 24 height 24
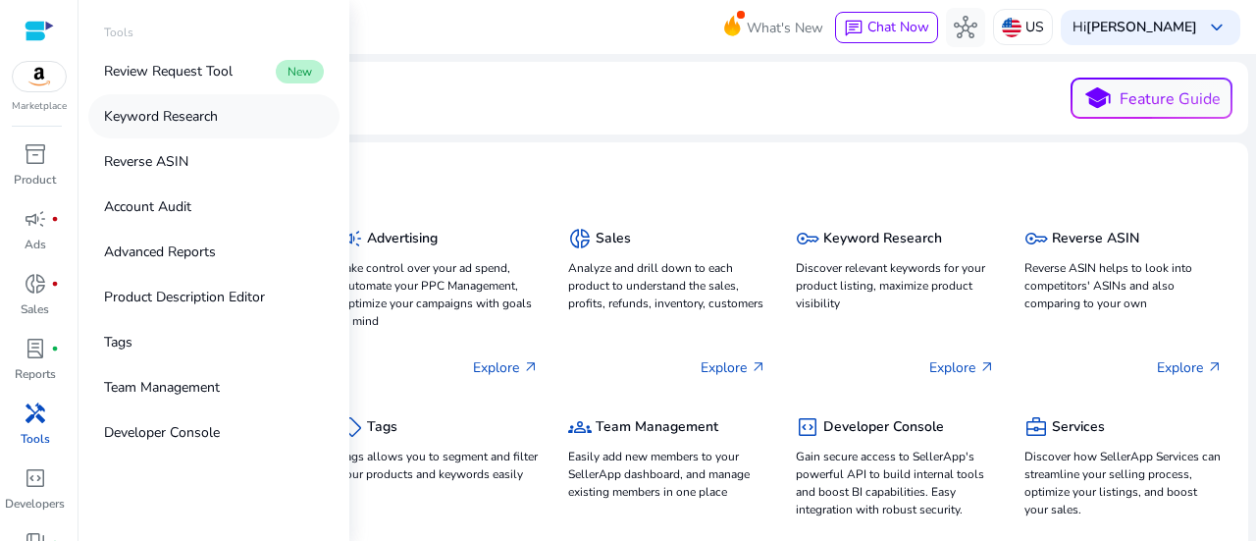
click at [185, 119] on p "Keyword Research" at bounding box center [161, 116] width 114 height 21
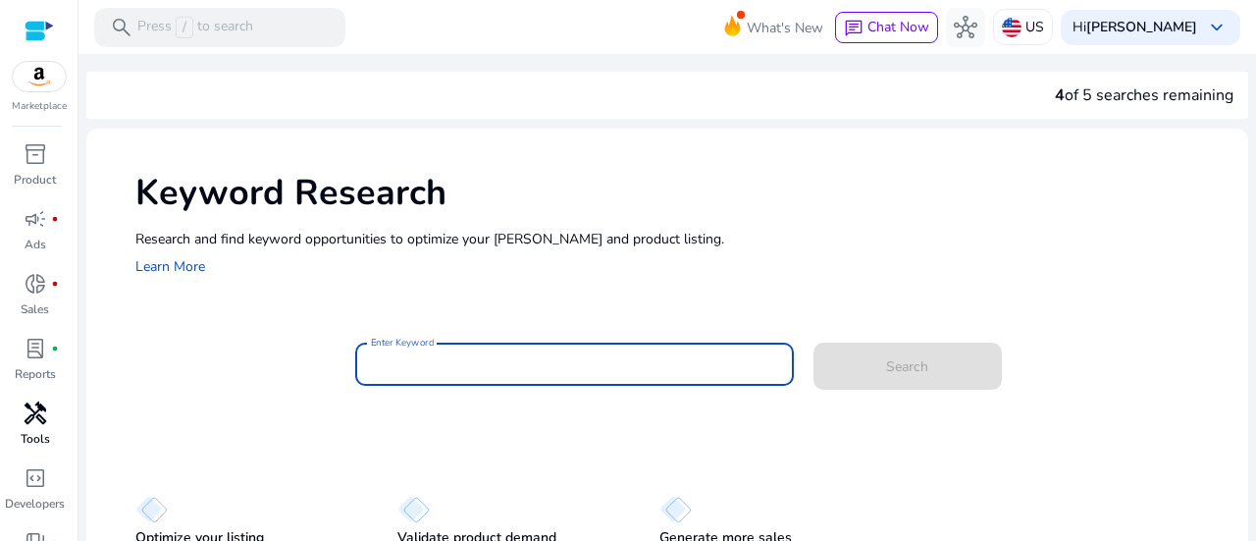
click at [543, 369] on input "Enter Keyword" at bounding box center [574, 364] width 407 height 22
paste input "**********"
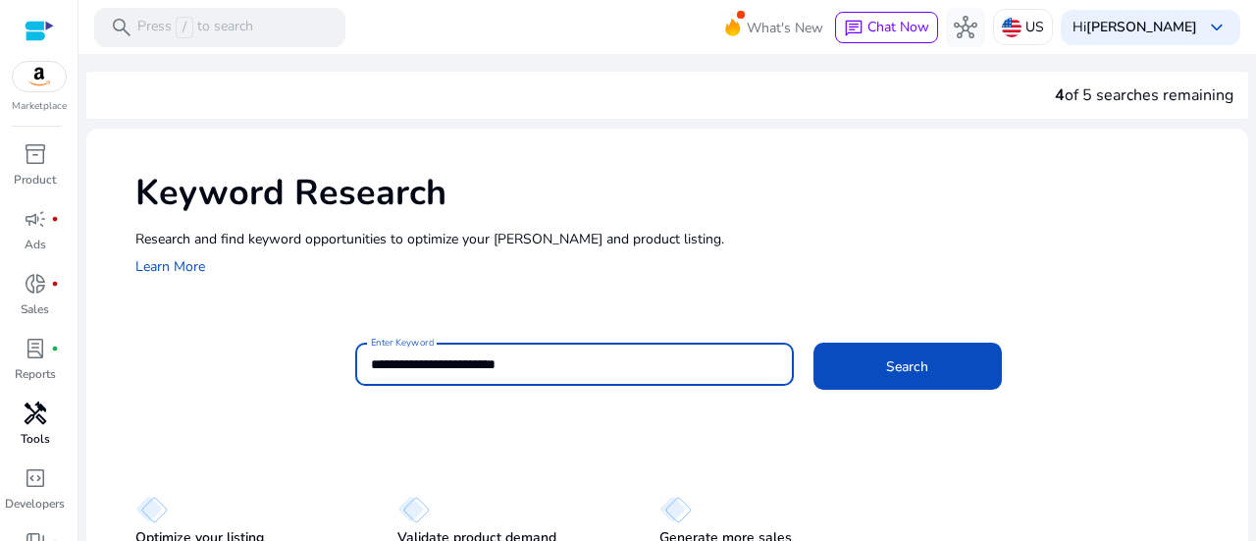
click at [543, 369] on input "**********" at bounding box center [574, 364] width 407 height 22
type input "**********"
click at [813, 342] on button "Search" at bounding box center [907, 365] width 188 height 47
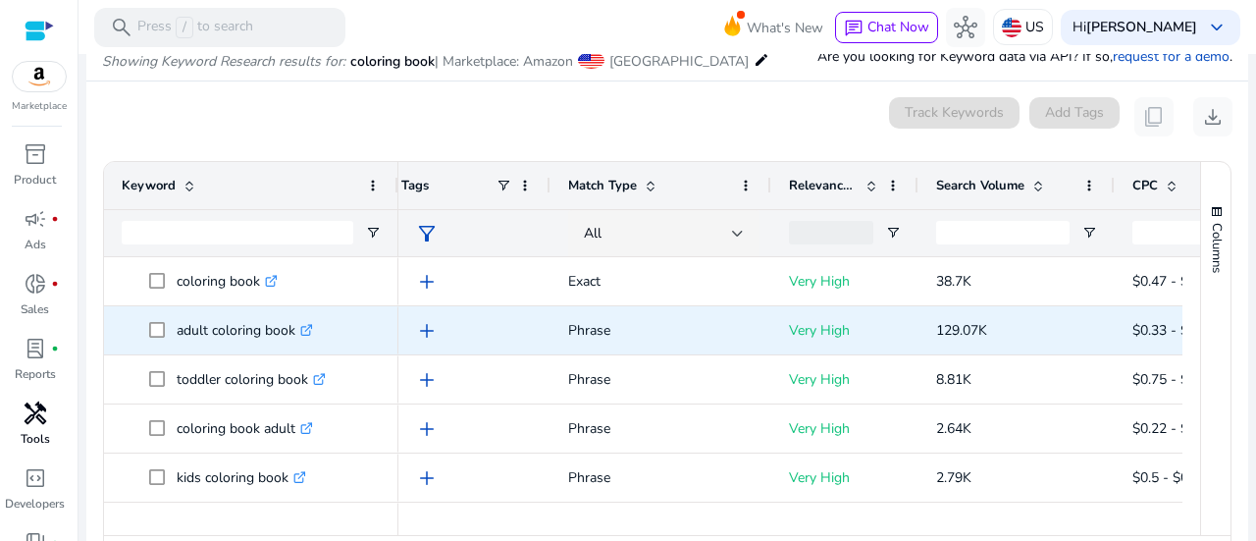
scroll to position [0, 48]
